Goal: Communication & Community: Share content

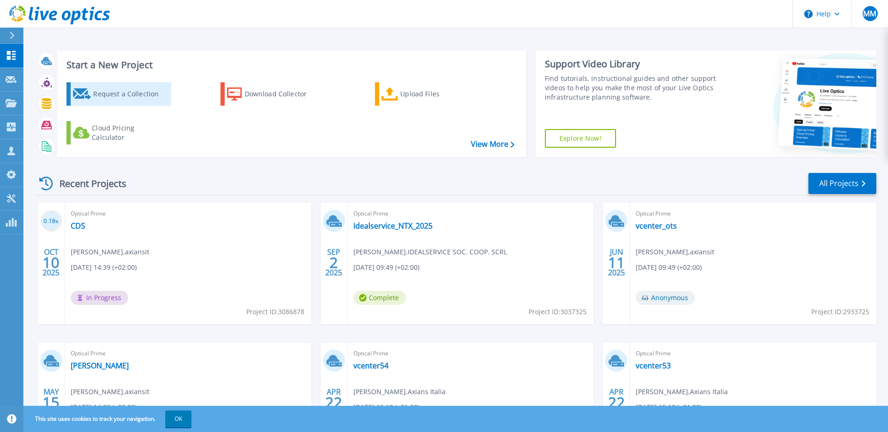
click at [115, 95] on div "Request a Collection" at bounding box center [130, 94] width 75 height 19
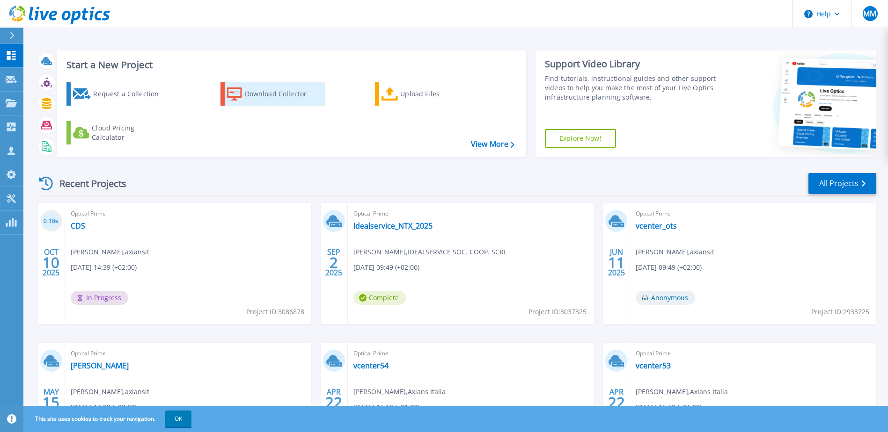
click at [275, 93] on div "Download Collector" at bounding box center [282, 94] width 75 height 19
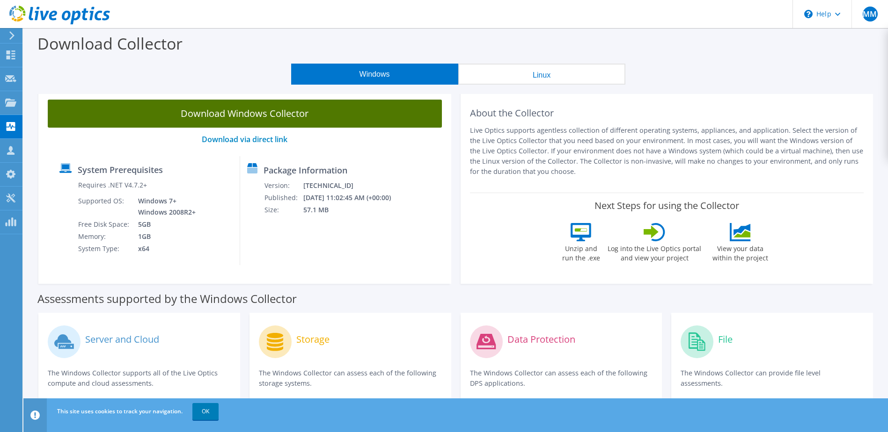
click at [285, 119] on link "Download Windows Collector" at bounding box center [245, 114] width 394 height 28
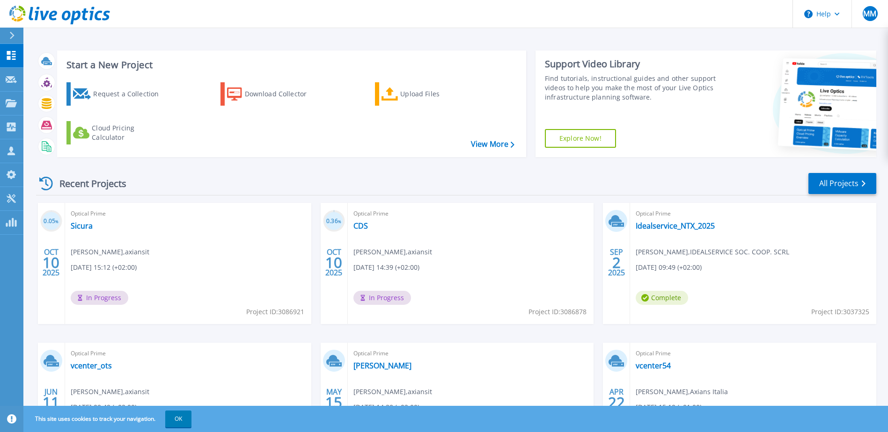
click at [199, 237] on div "Optical Prime Sicura Marco Mosangini , axiansit 10/10/2025, 15:12 (+02:00) In P…" at bounding box center [188, 263] width 246 height 121
click at [80, 227] on link "Sicura" at bounding box center [82, 225] width 22 height 9
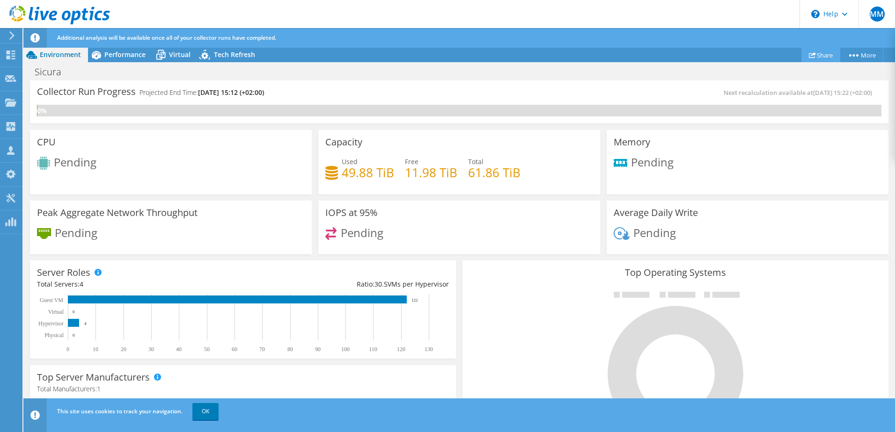
click at [822, 57] on link "Share" at bounding box center [820, 55] width 39 height 15
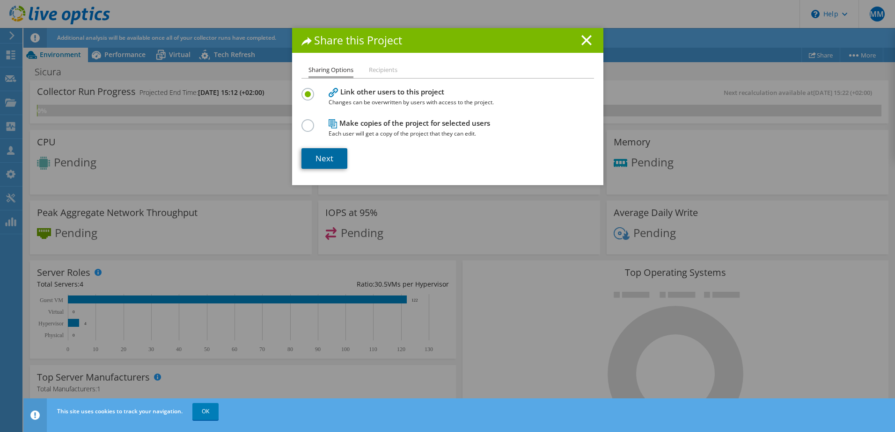
click at [322, 154] on link "Next" at bounding box center [324, 158] width 46 height 21
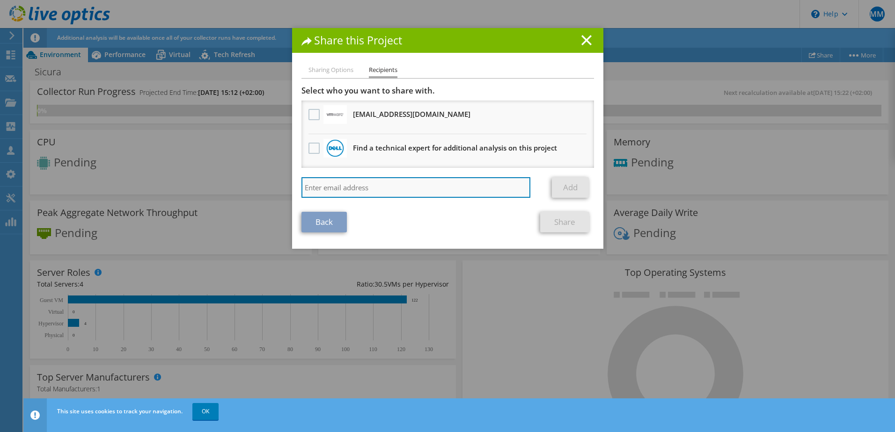
click at [408, 187] on input "search" at bounding box center [415, 187] width 229 height 21
type input "[PERSON_NAME][EMAIL_ADDRESS][DOMAIN_NAME]"
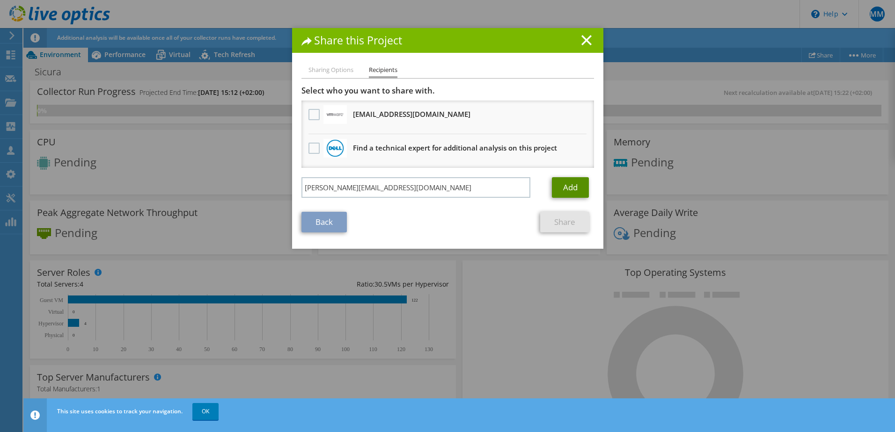
click at [571, 186] on link "Add" at bounding box center [570, 187] width 37 height 21
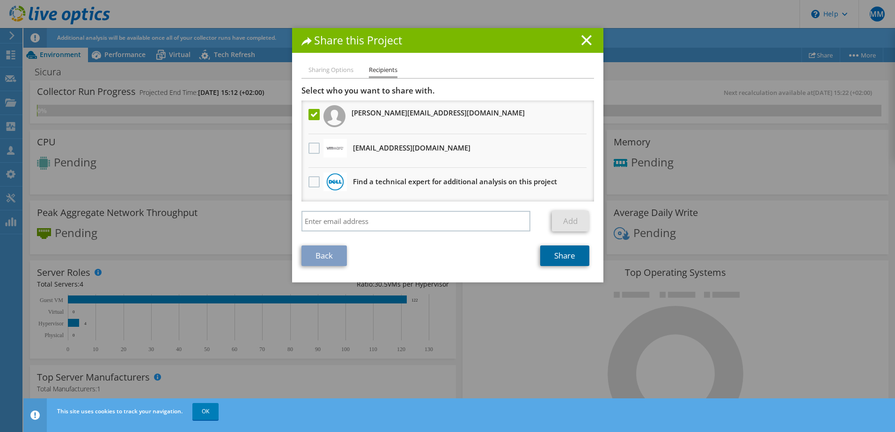
click at [560, 259] on link "Share" at bounding box center [564, 256] width 49 height 21
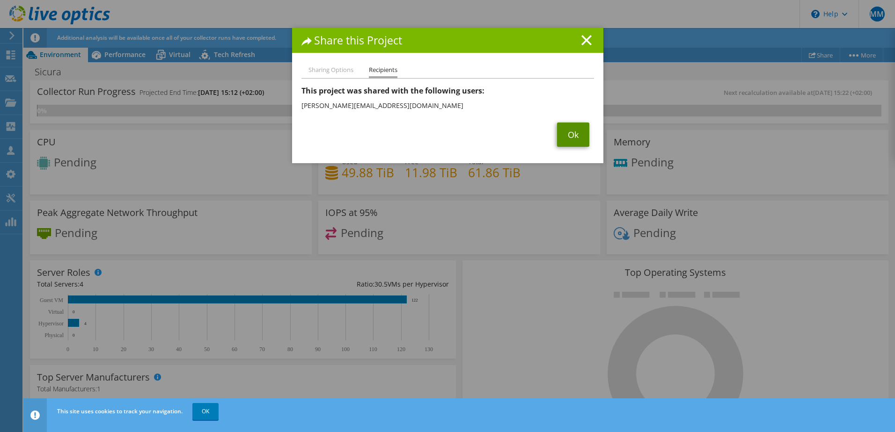
click at [570, 134] on link "Ok" at bounding box center [573, 135] width 32 height 24
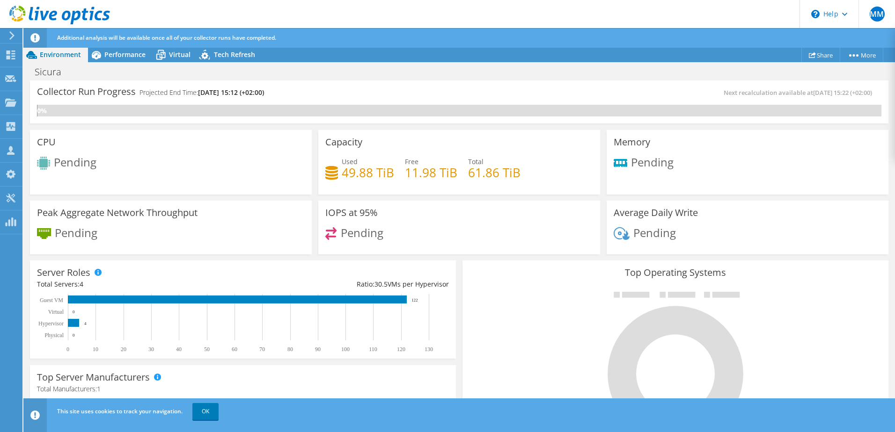
click at [50, 15] on use at bounding box center [59, 15] width 101 height 19
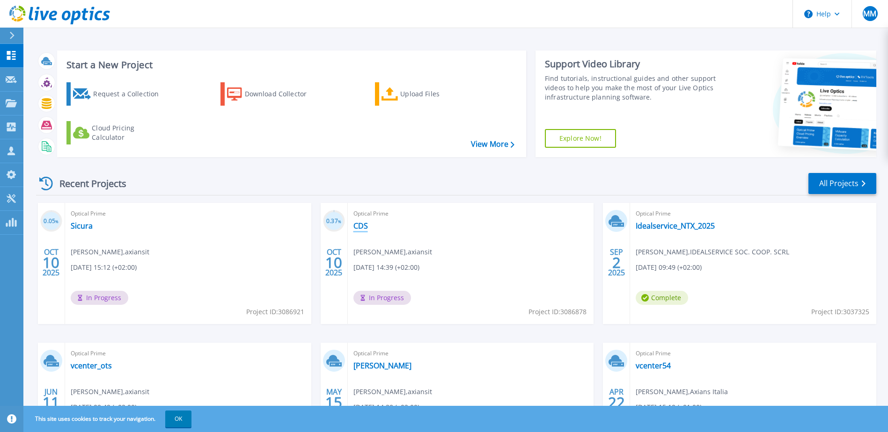
click at [357, 228] on link "CDS" at bounding box center [360, 225] width 15 height 9
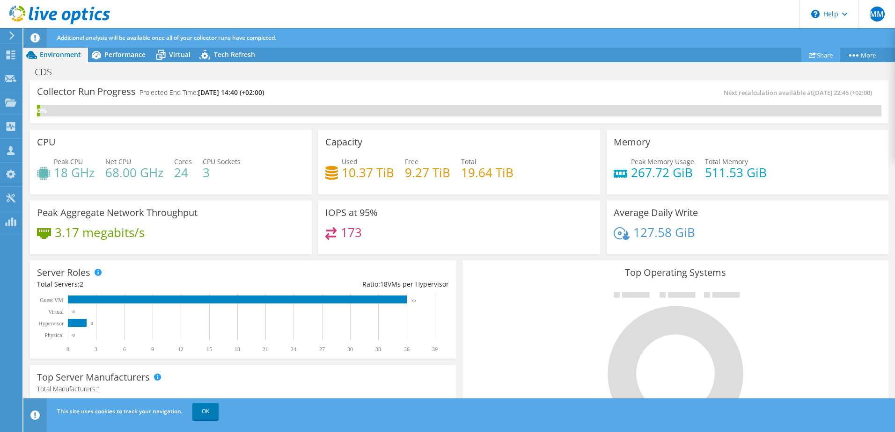
click at [823, 53] on link "Share" at bounding box center [820, 55] width 39 height 15
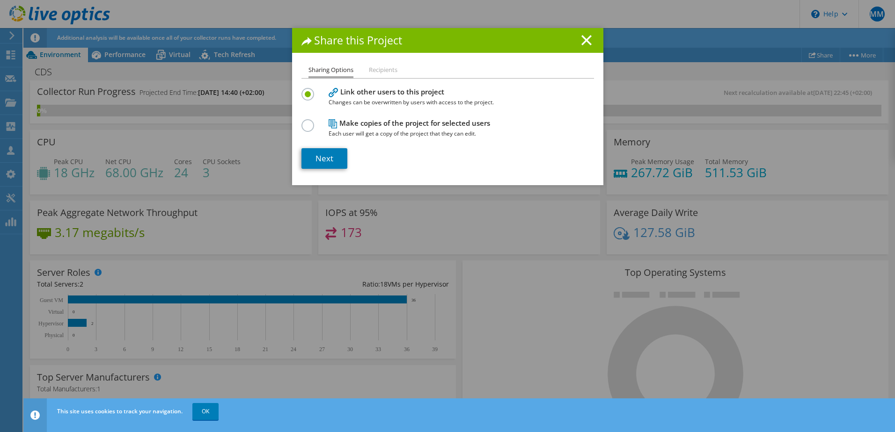
click at [387, 72] on li "Recipients" at bounding box center [383, 71] width 29 height 12
click at [320, 161] on link "Next" at bounding box center [324, 158] width 46 height 21
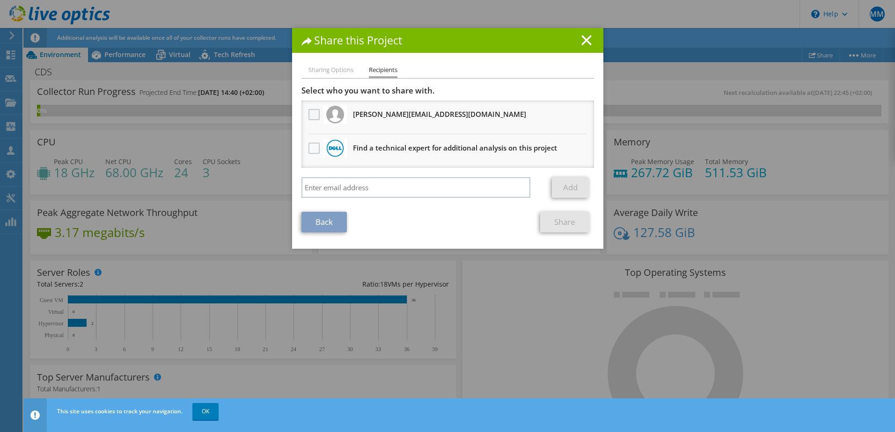
click at [308, 110] on label at bounding box center [315, 114] width 14 height 11
click at [0, 0] on input "checkbox" at bounding box center [0, 0] width 0 height 0
click at [564, 224] on link "Share" at bounding box center [564, 222] width 49 height 21
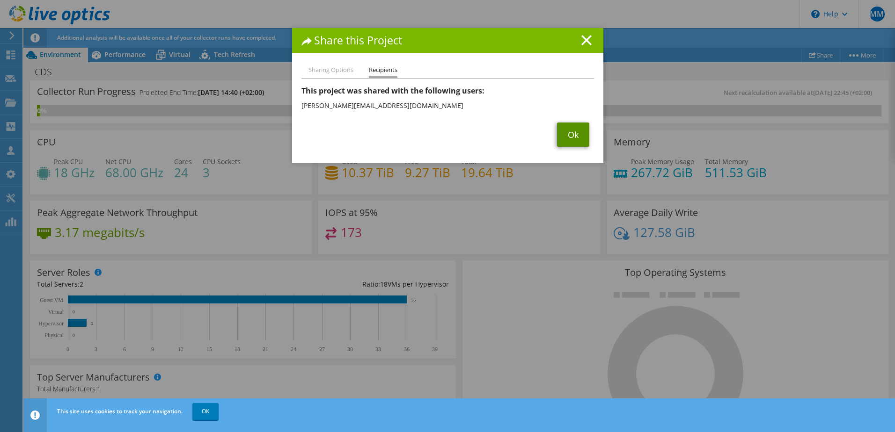
click at [569, 126] on link "Ok" at bounding box center [573, 135] width 32 height 24
